Goal: Task Accomplishment & Management: Use online tool/utility

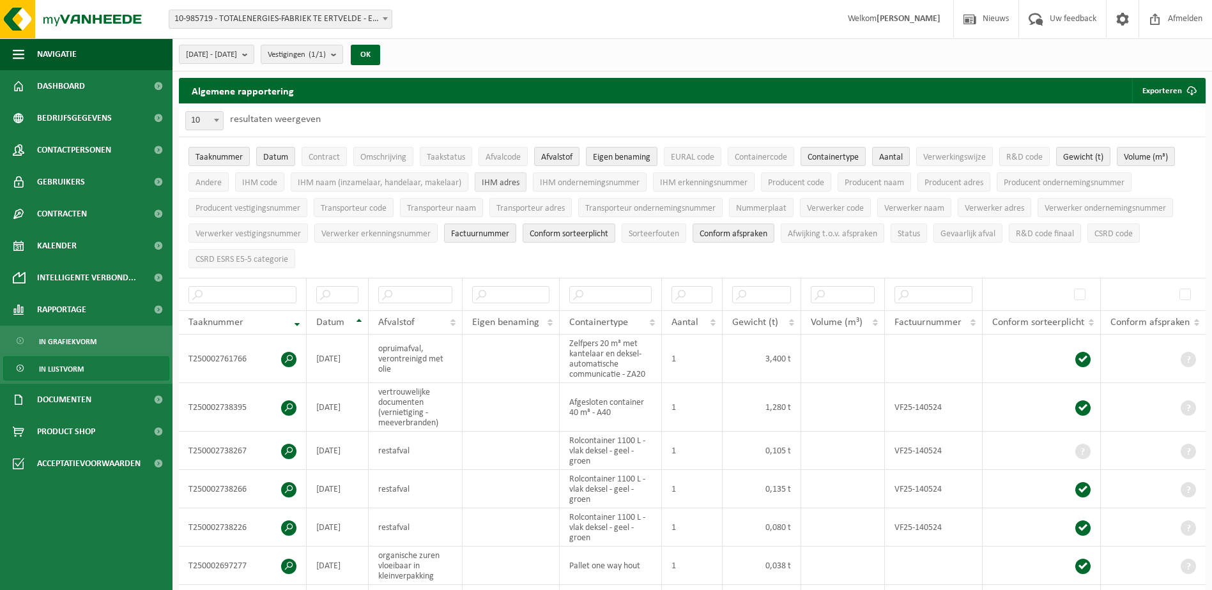
click at [491, 178] on span "IHM adres" at bounding box center [501, 183] width 38 height 10
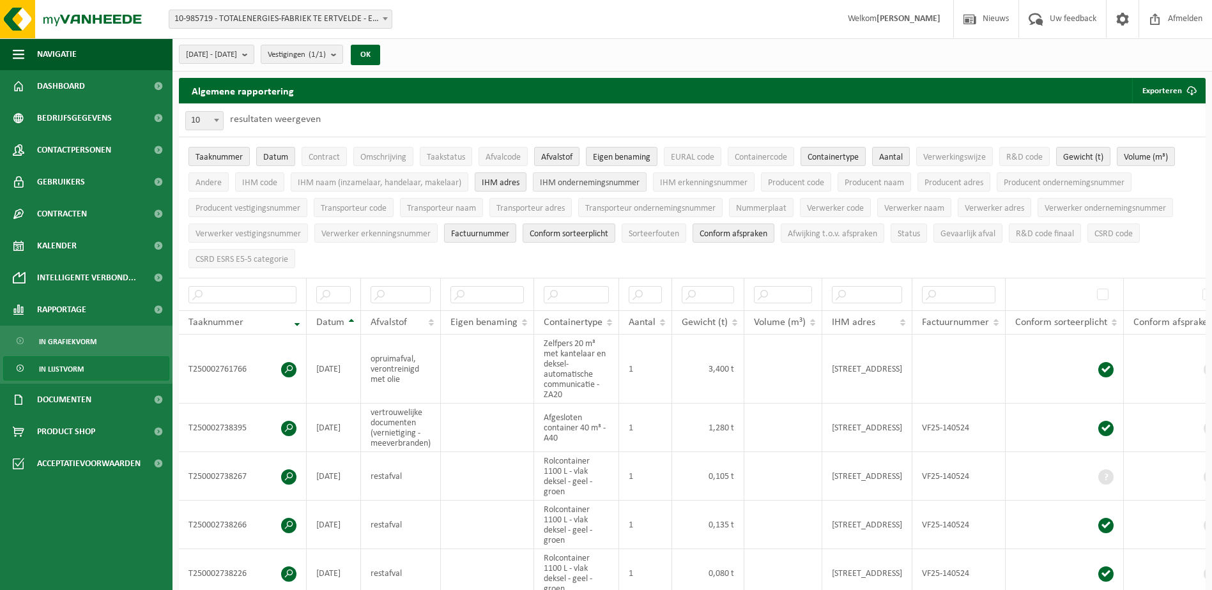
click at [556, 178] on span "IHM ondernemingsnummer" at bounding box center [590, 183] width 100 height 10
click at [887, 181] on span "Producent naam" at bounding box center [873, 183] width 59 height 10
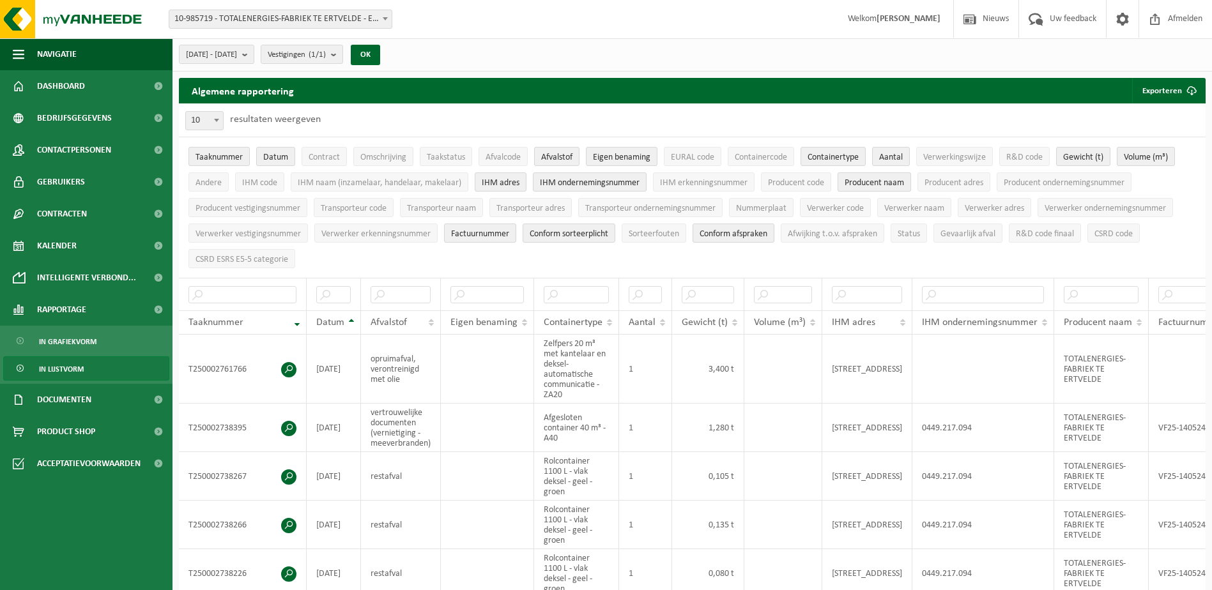
click at [887, 181] on span "Producent naam" at bounding box center [873, 183] width 59 height 10
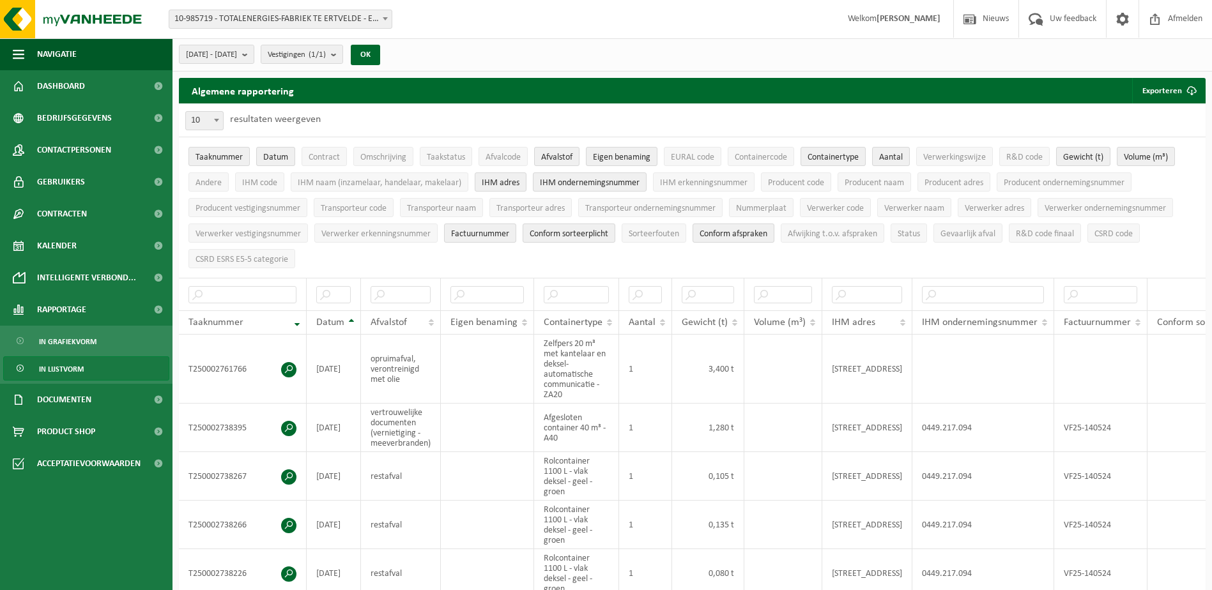
drag, startPoint x: 887, startPoint y: 181, endPoint x: 965, endPoint y: 119, distance: 99.7
click at [965, 119] on div "10 25 50 100 10 resultaten weergeven" at bounding box center [692, 119] width 1027 height 33
click at [710, 180] on span "IHM erkenningsnummer" at bounding box center [704, 183] width 88 height 10
click at [402, 183] on span "IHM naam (inzamelaar, handelaar, makelaar)" at bounding box center [380, 183] width 164 height 10
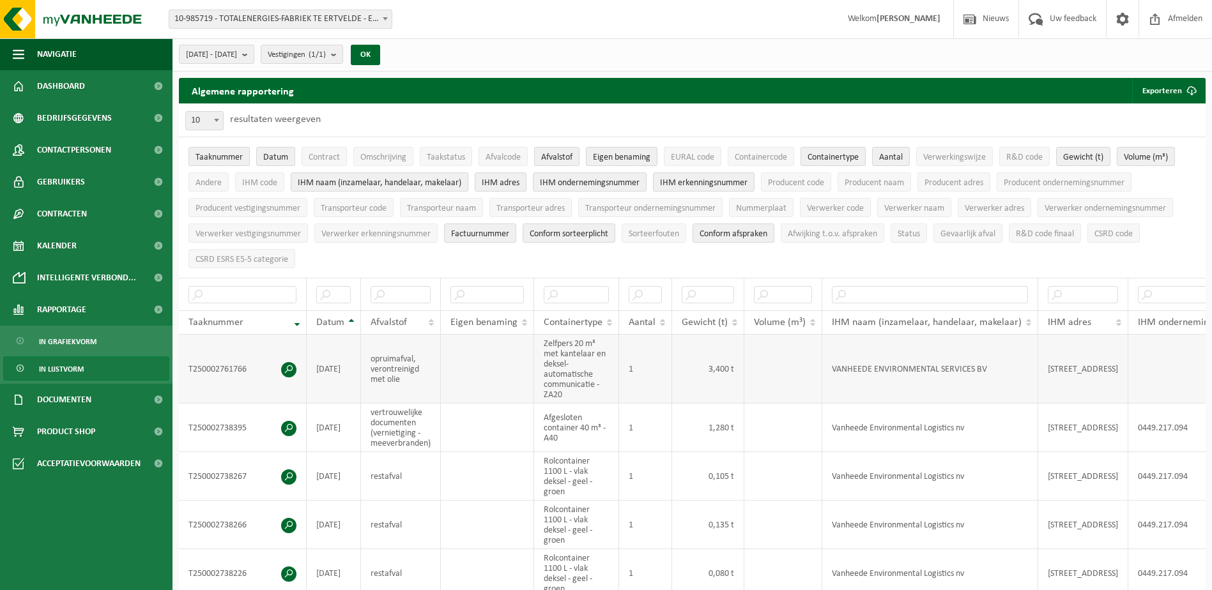
click at [1058, 367] on td "[STREET_ADDRESS]" at bounding box center [1083, 369] width 90 height 69
drag, startPoint x: 1046, startPoint y: 362, endPoint x: 1112, endPoint y: 369, distance: 66.2
click at [1112, 369] on td "[STREET_ADDRESS]" at bounding box center [1083, 369] width 90 height 69
copy td "[STREET_ADDRESS]"
click at [1079, 375] on td "[STREET_ADDRESS]" at bounding box center [1083, 369] width 90 height 69
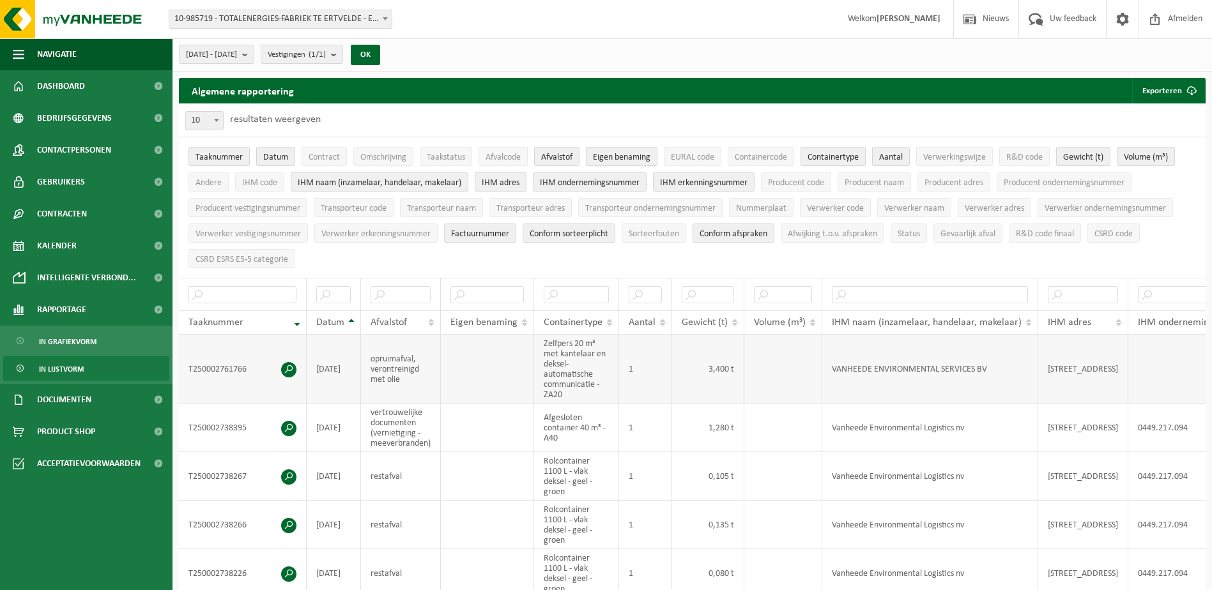
drag, startPoint x: 1045, startPoint y: 363, endPoint x: 1053, endPoint y: 371, distance: 10.4
click at [1053, 371] on td "[STREET_ADDRESS]" at bounding box center [1083, 369] width 90 height 69
copy td "[STREET_ADDRESS]"
